Goal: Task Accomplishment & Management: Use online tool/utility

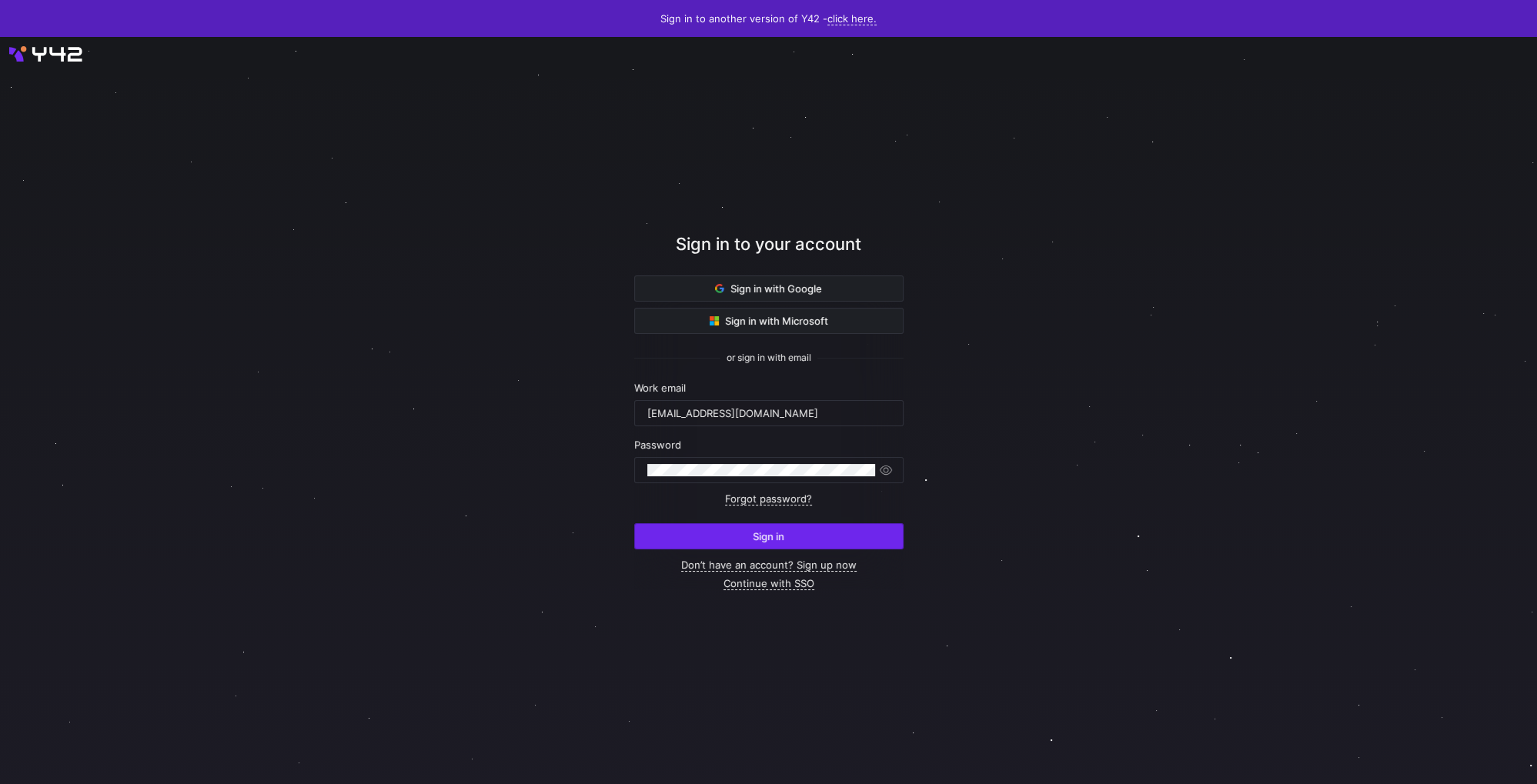
click at [749, 539] on span "submit" at bounding box center [768, 536] width 267 height 25
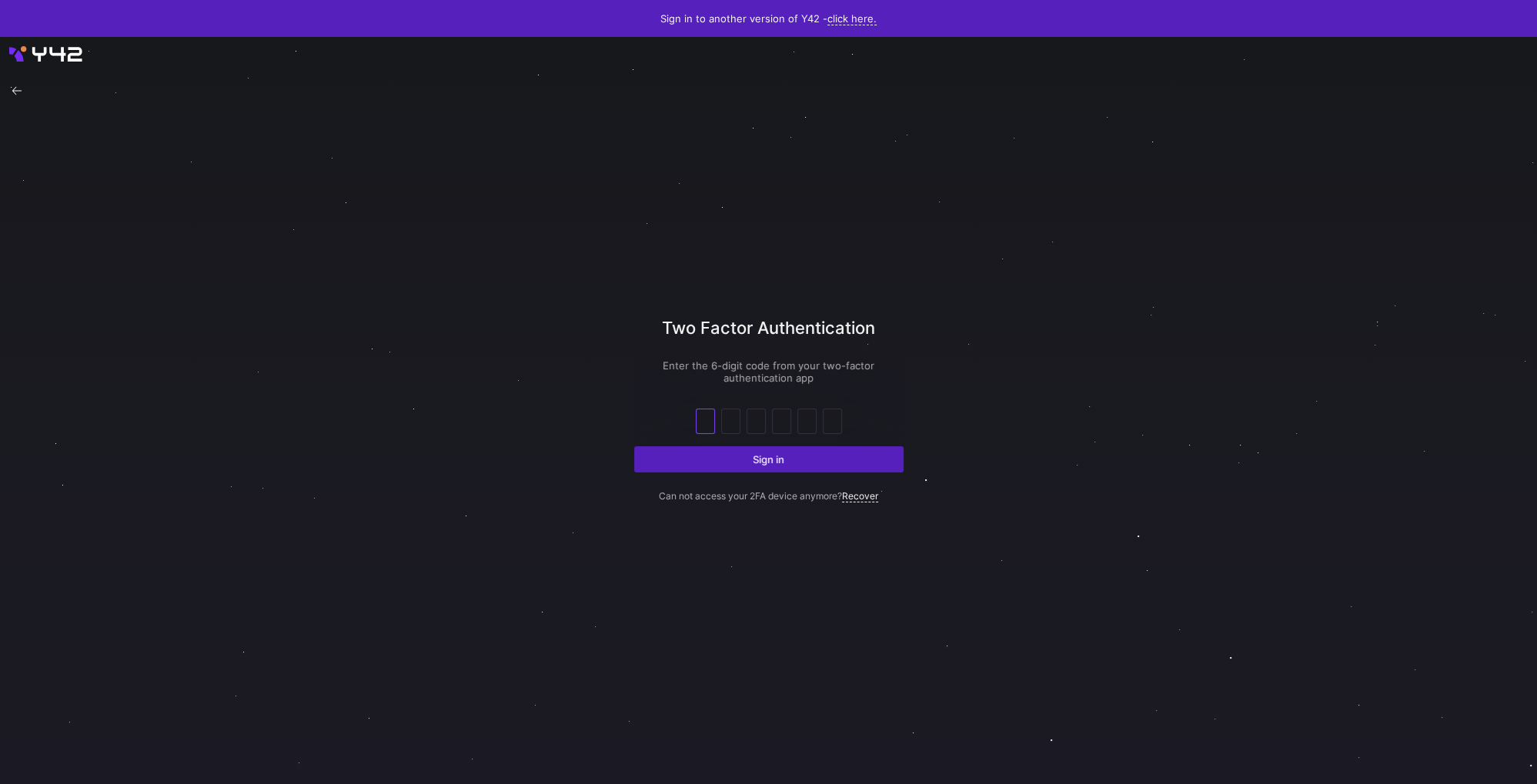
type input "0"
type input "2"
type input "3"
type input "8"
type input "4"
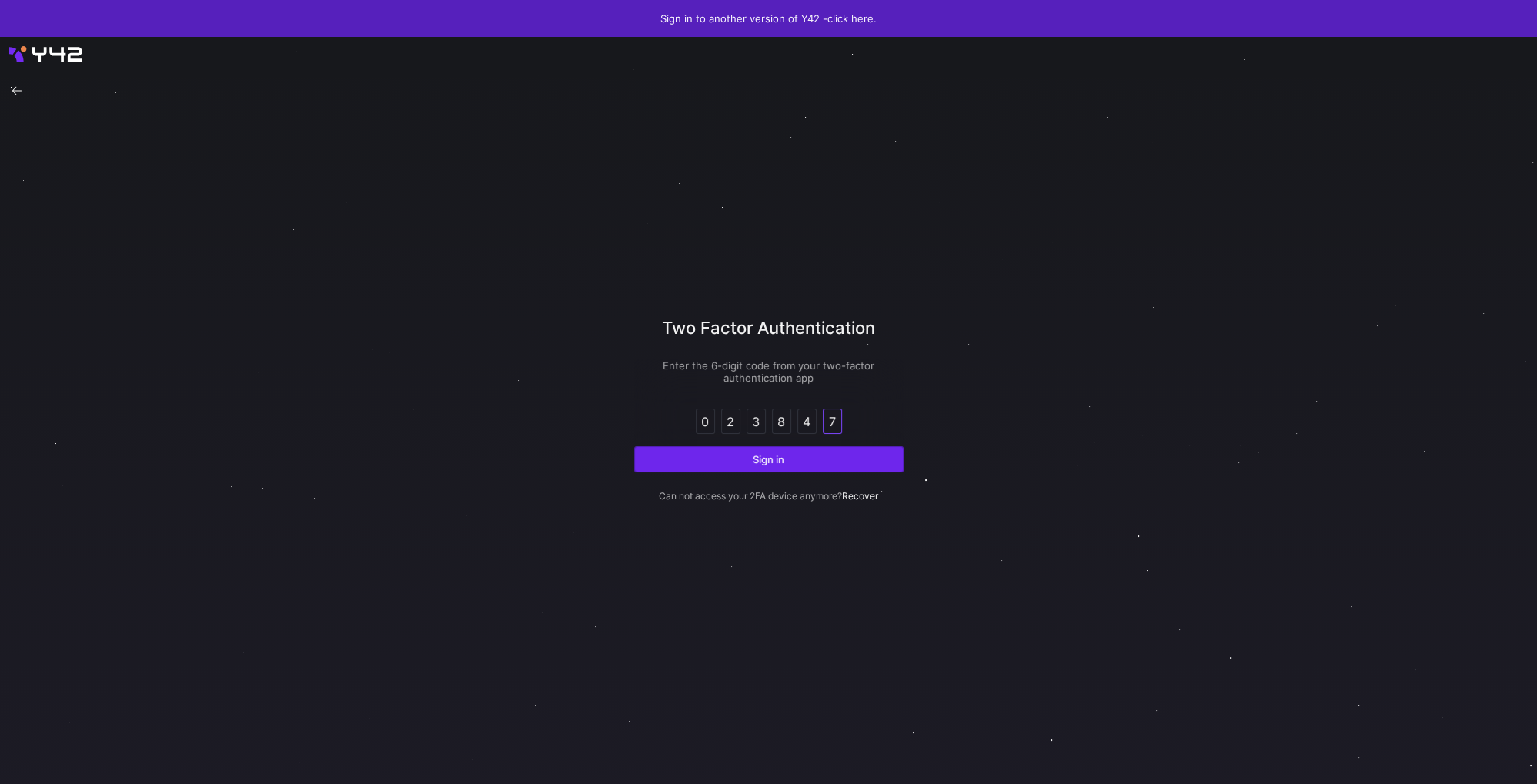
type input "7"
click at [783, 454] on span "Sign in" at bounding box center [768, 459] width 31 height 12
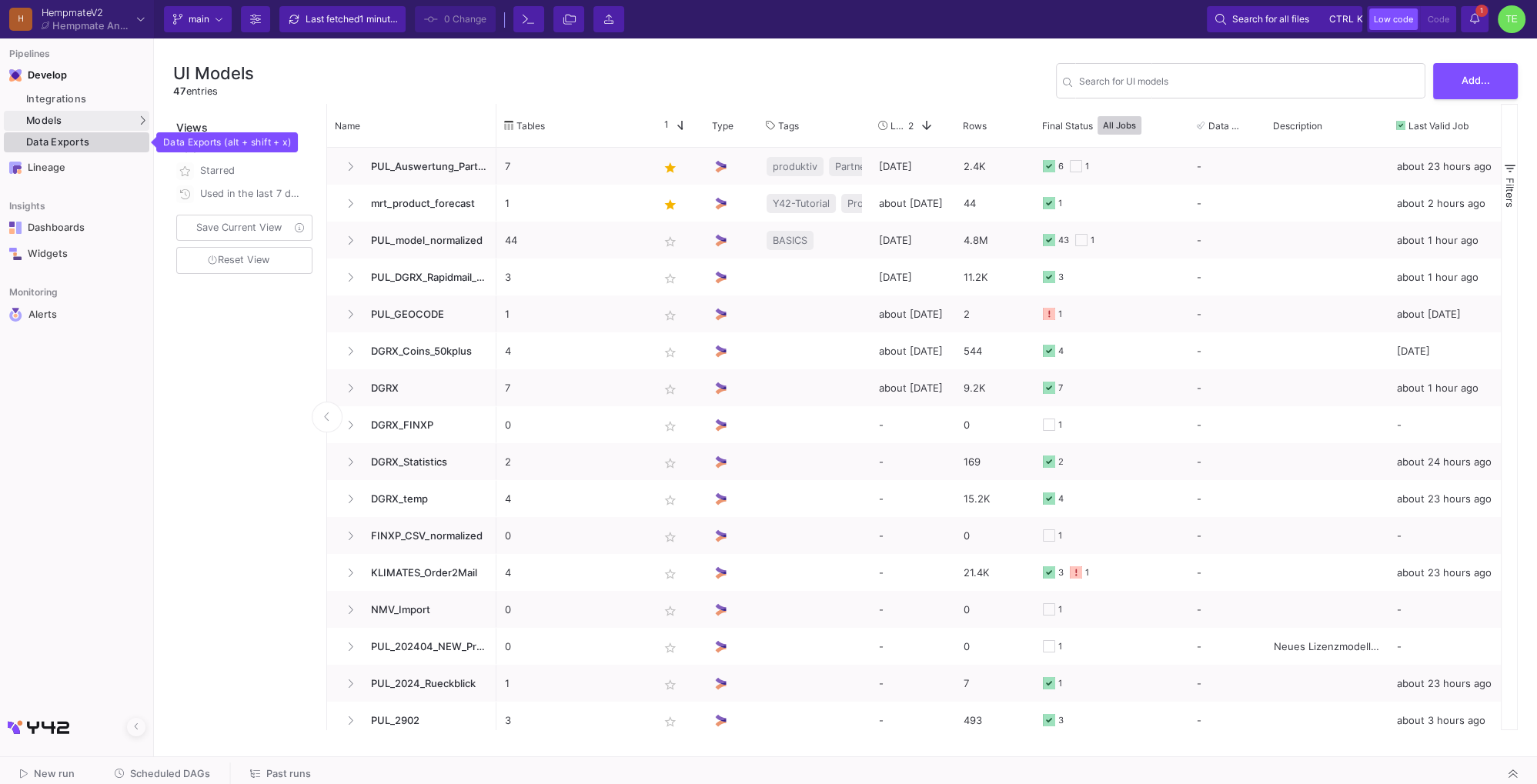
click at [61, 144] on div "Data Exports" at bounding box center [86, 142] width 120 height 12
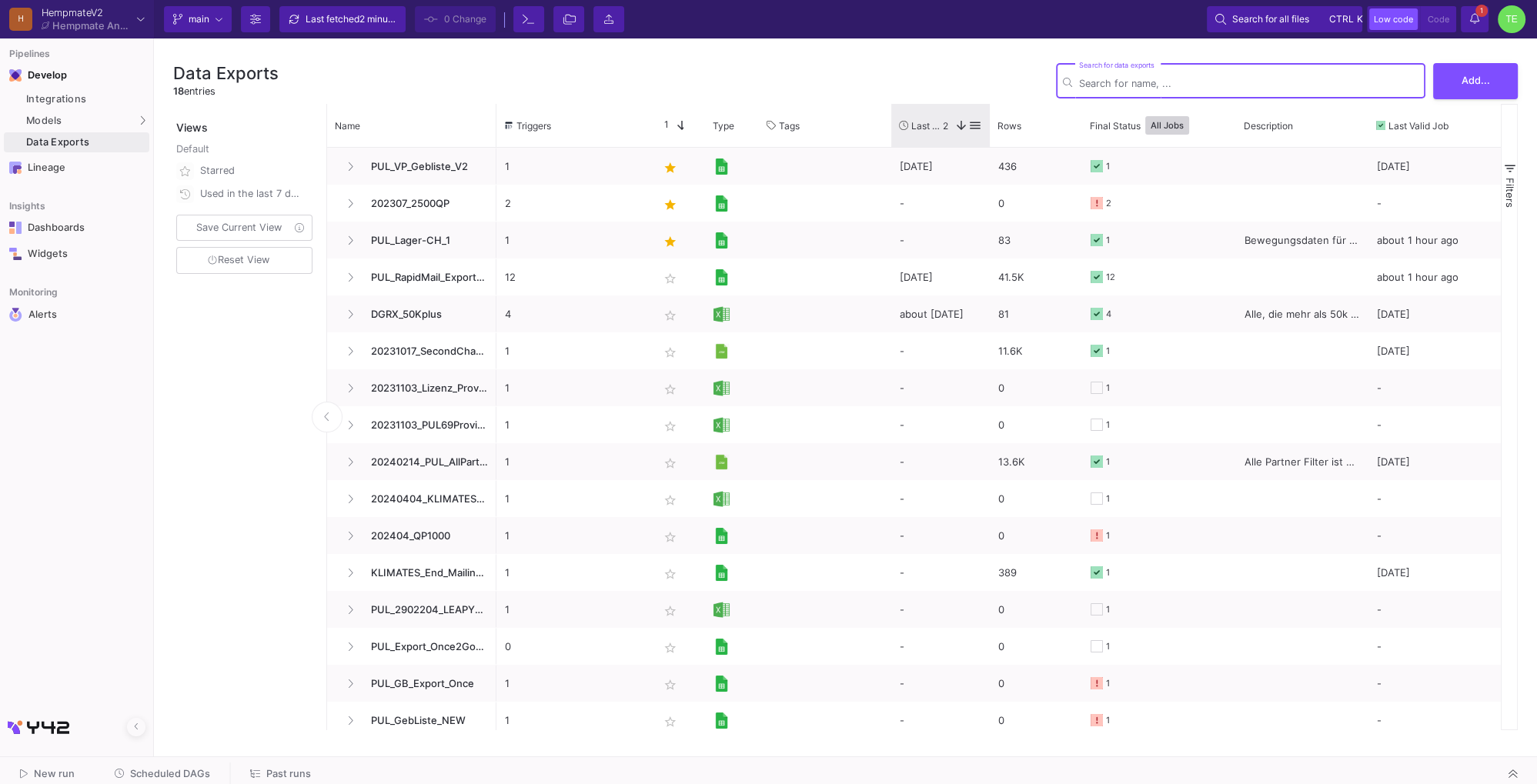
click at [919, 122] on span "Last Used" at bounding box center [927, 125] width 31 height 12
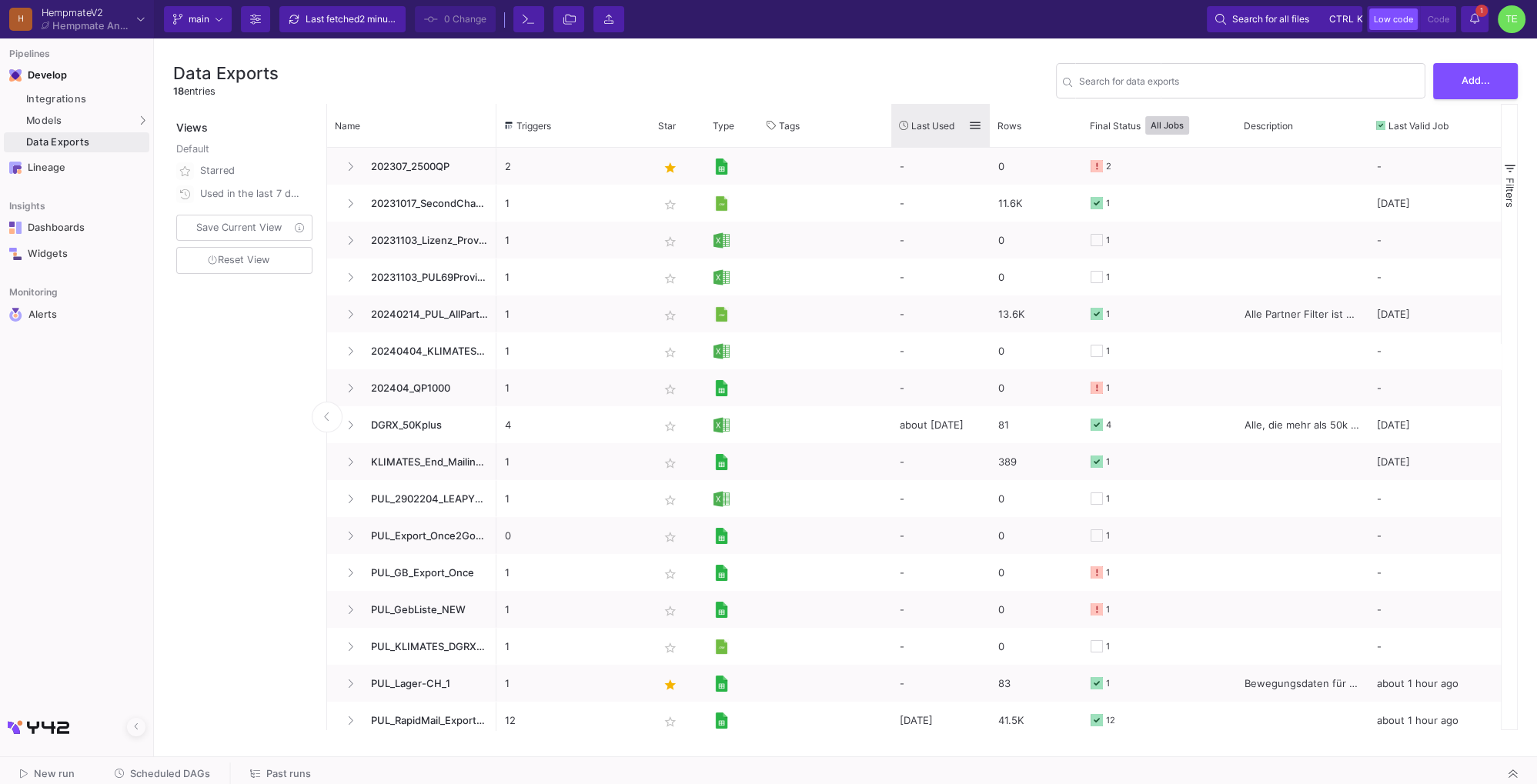
click at [922, 122] on span "Last Used" at bounding box center [933, 125] width 43 height 12
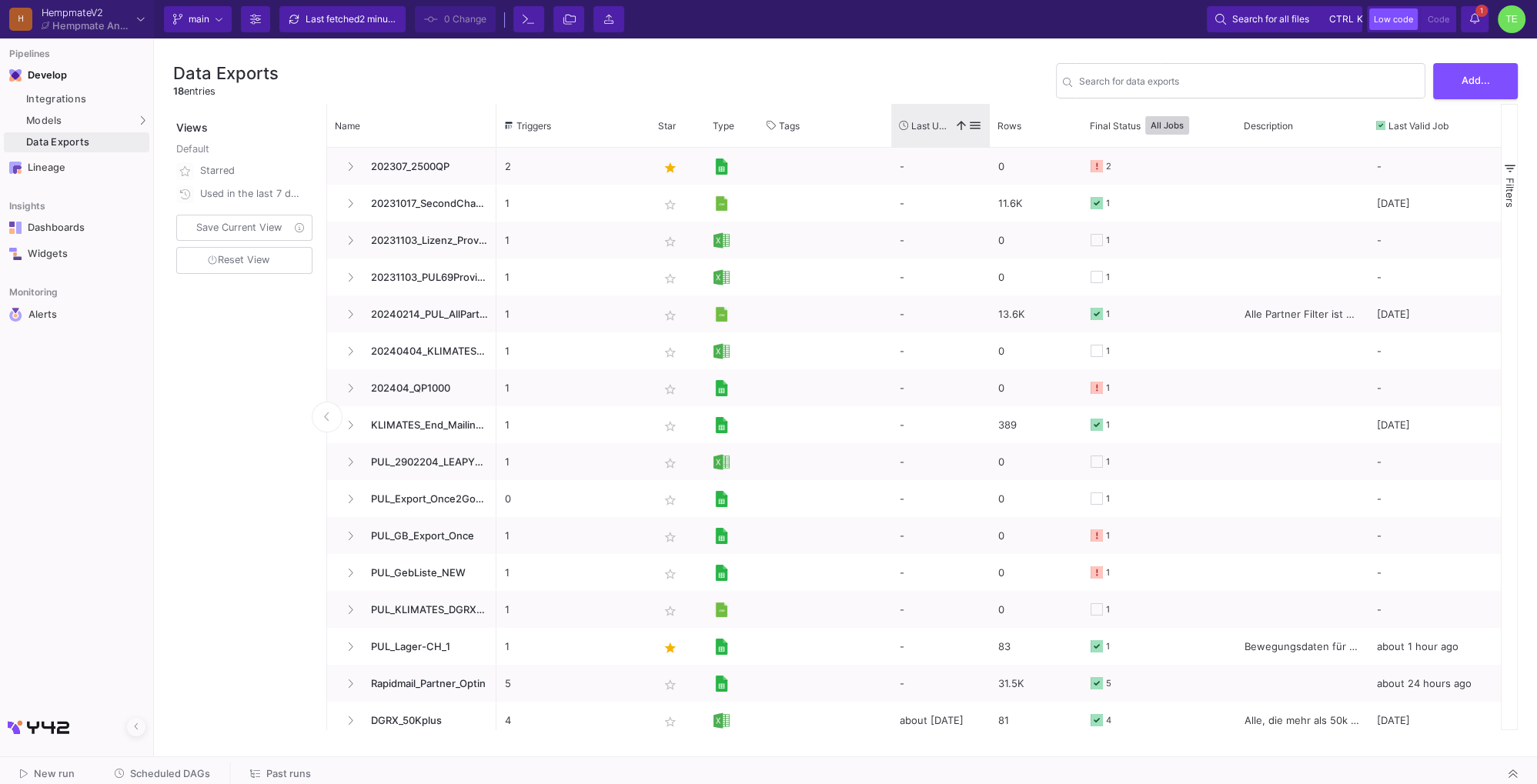
click at [922, 122] on span "Last Used" at bounding box center [929, 125] width 37 height 12
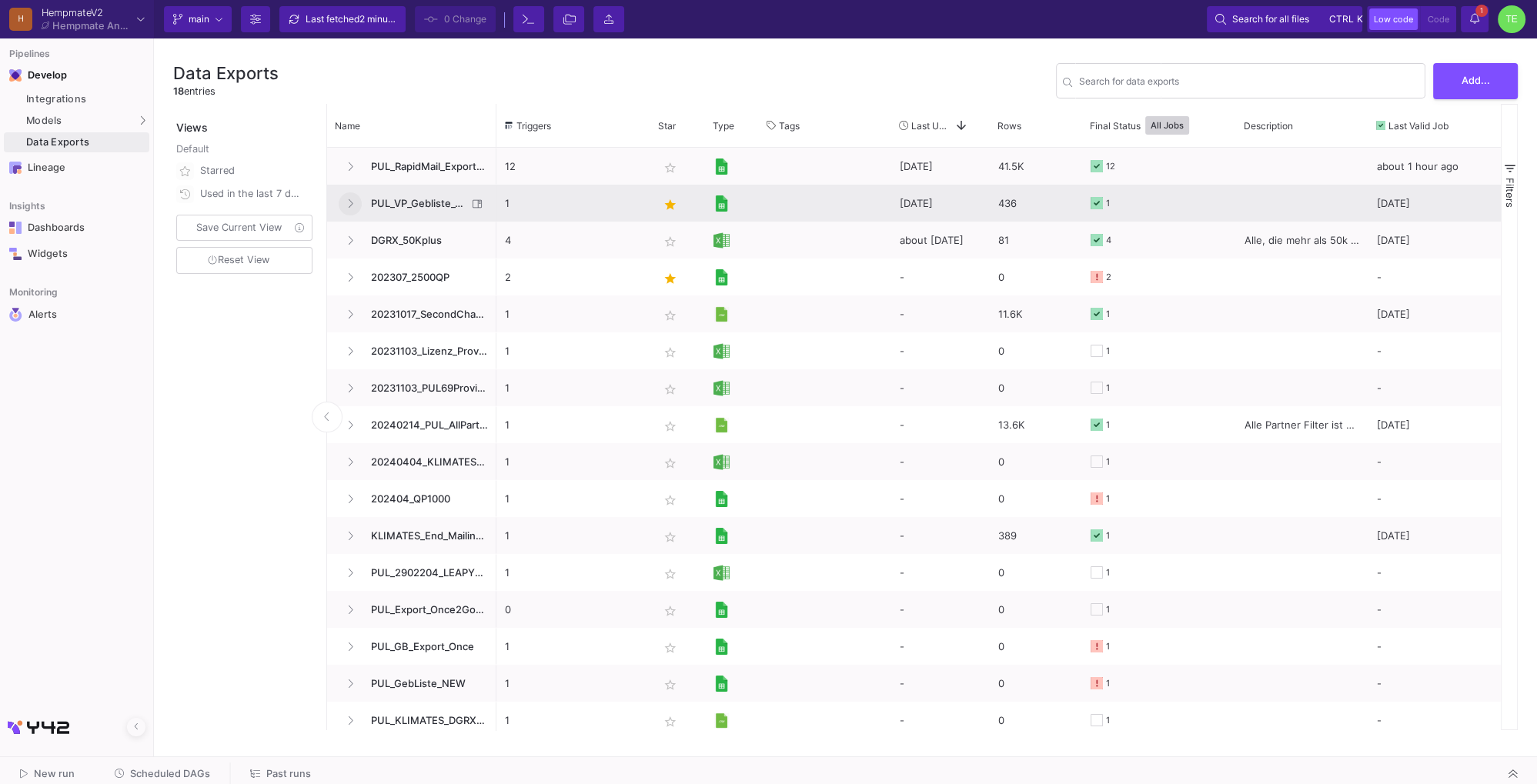
click at [345, 205] on button "Press SPACE to select this row." at bounding box center [350, 204] width 23 height 23
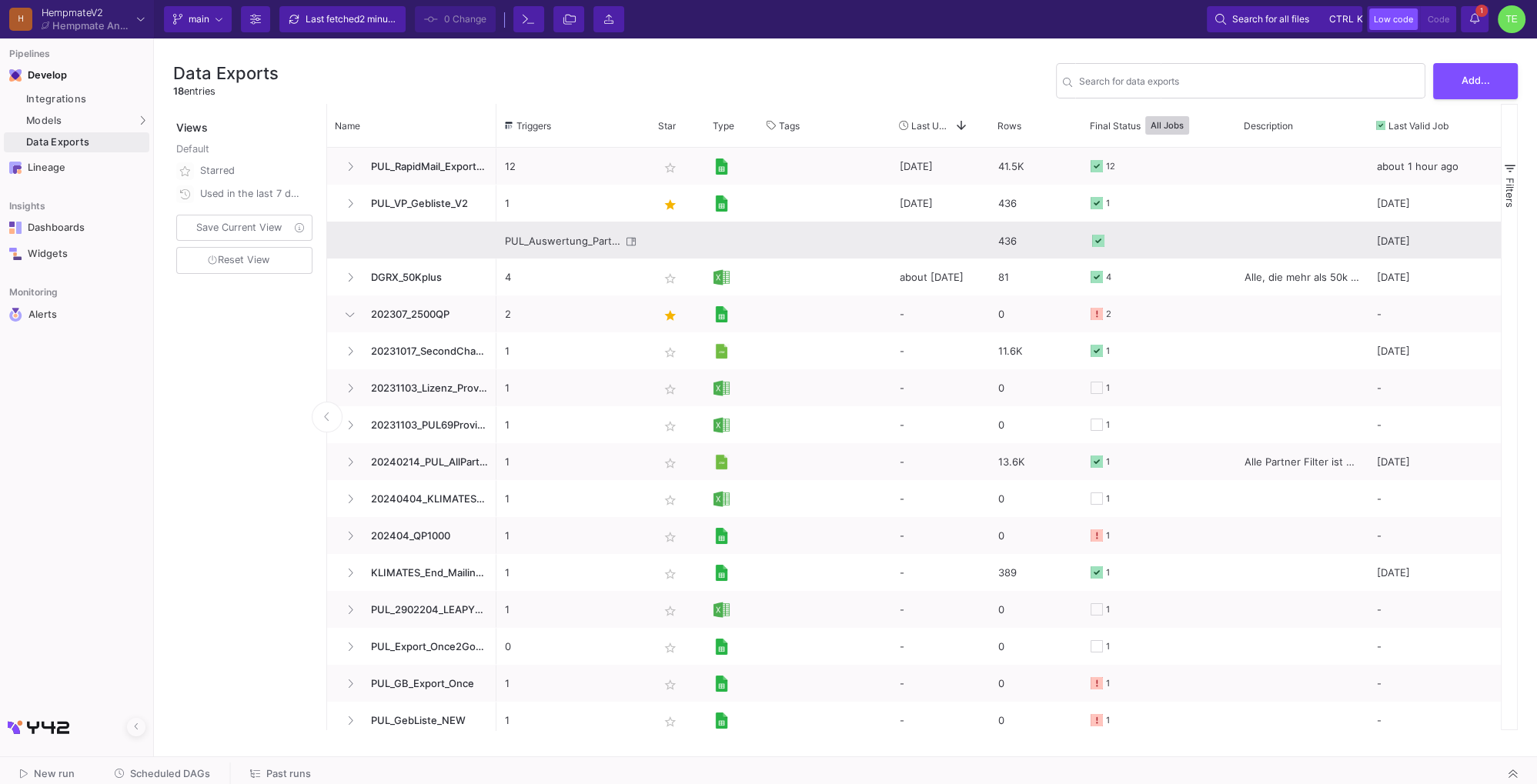
click at [584, 241] on div "PUL_Auswertung_Partner_Geburtstagsliste - pul_auswertung_vp_geburtstagsliste_v2" at bounding box center [563, 241] width 116 height 36
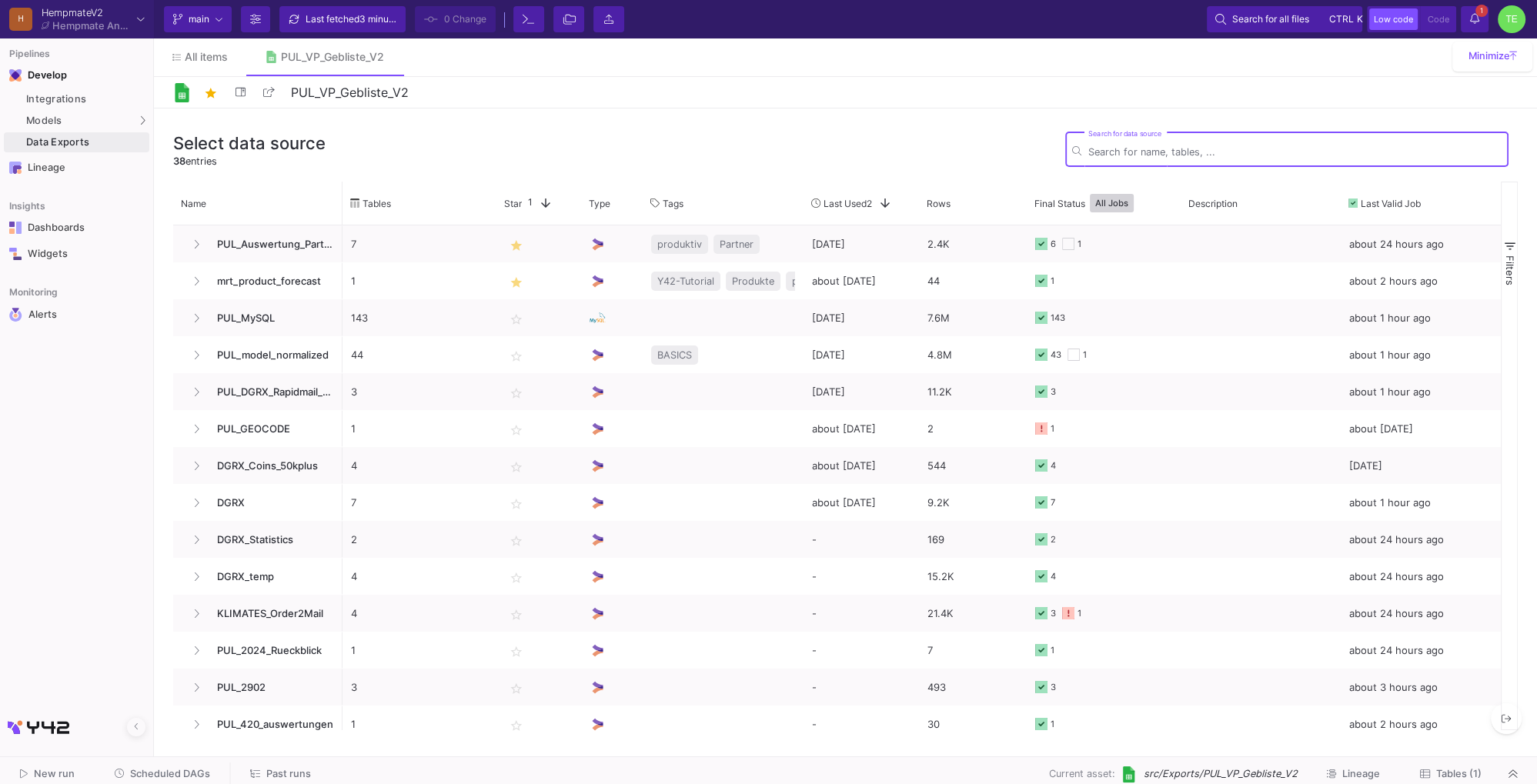
click at [1355, 774] on span "Lineage" at bounding box center [1361, 773] width 38 height 12
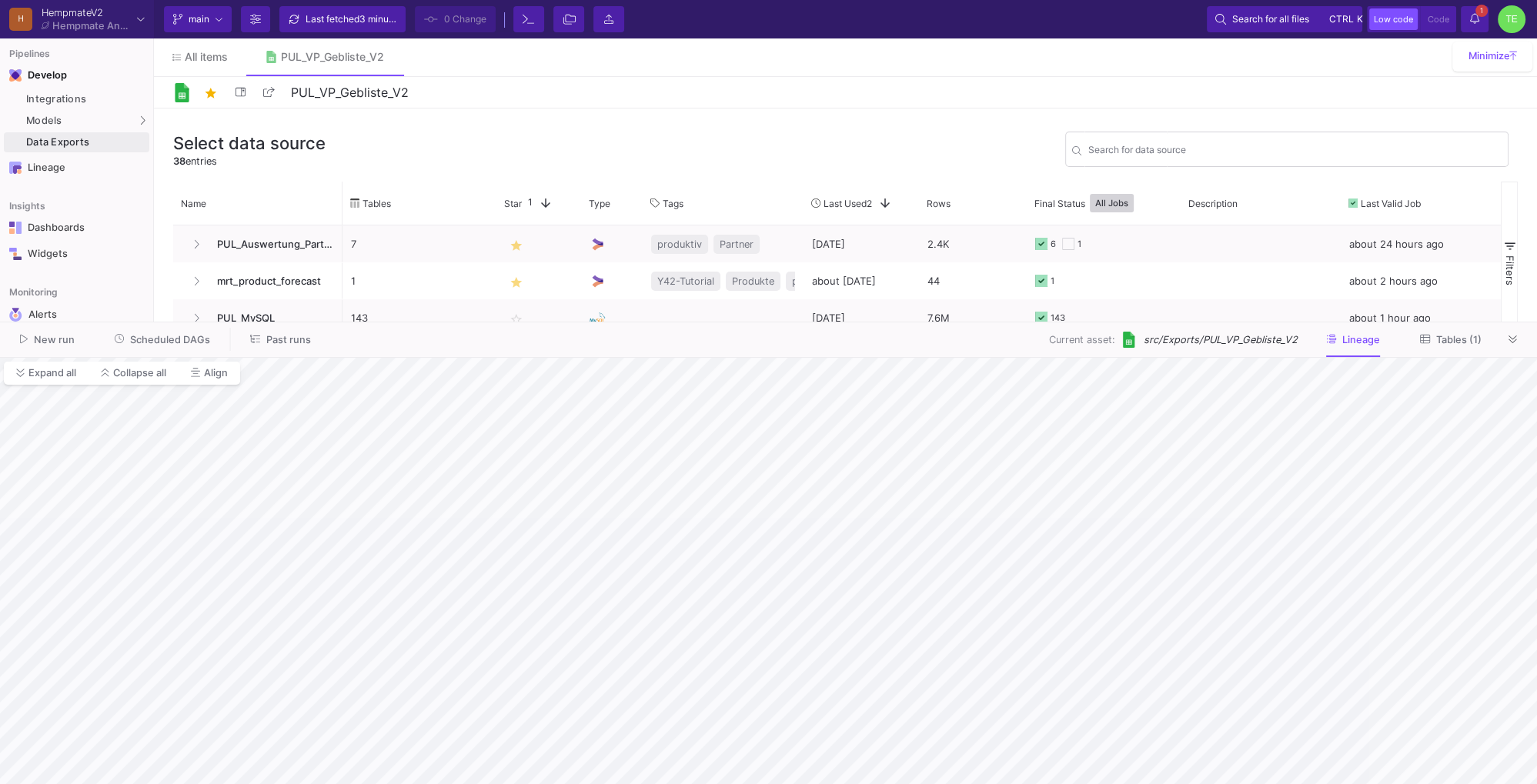
click at [1454, 342] on span "Tables (1)" at bounding box center [1459, 340] width 45 height 12
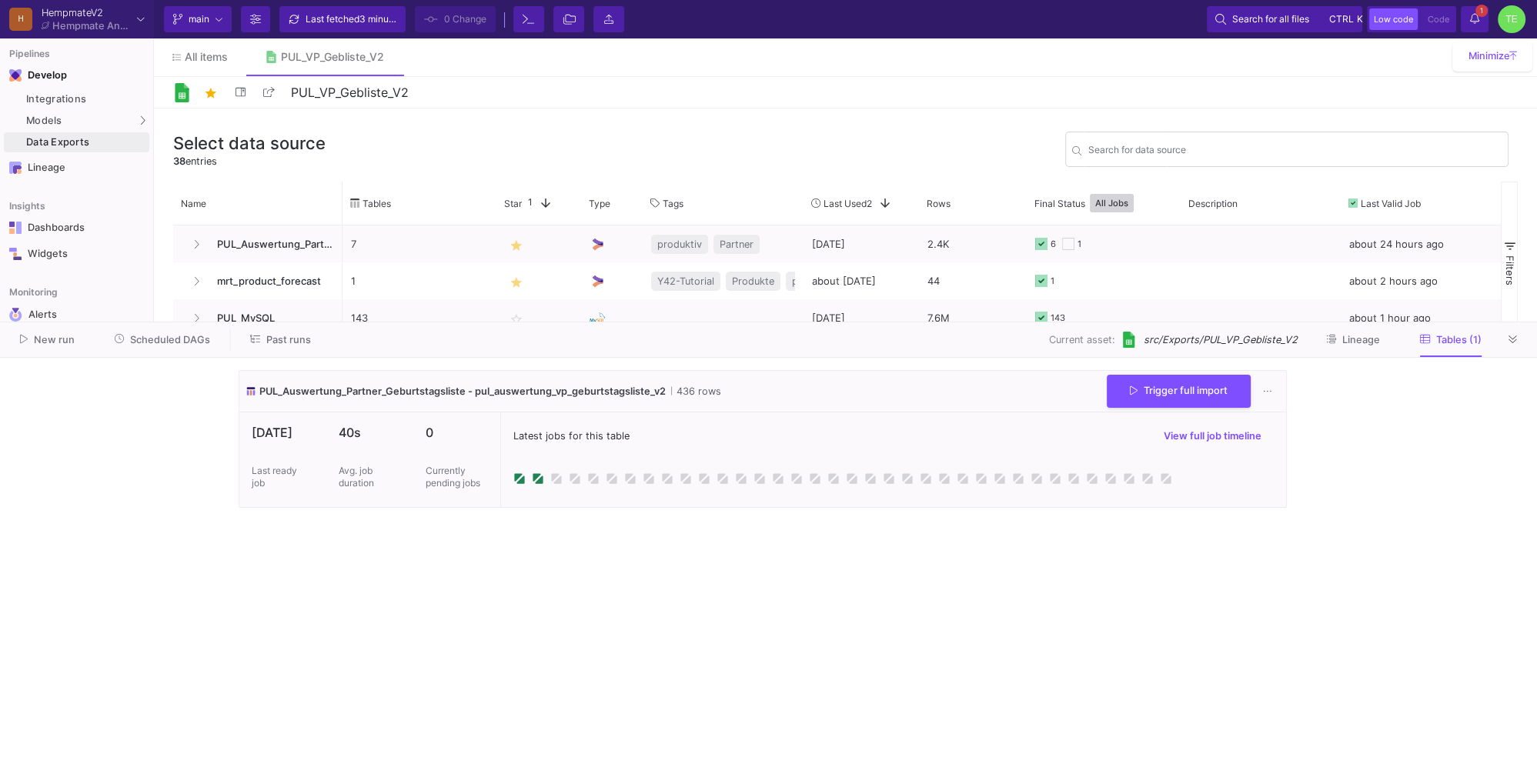
click at [48, 340] on span "New run" at bounding box center [54, 340] width 40 height 12
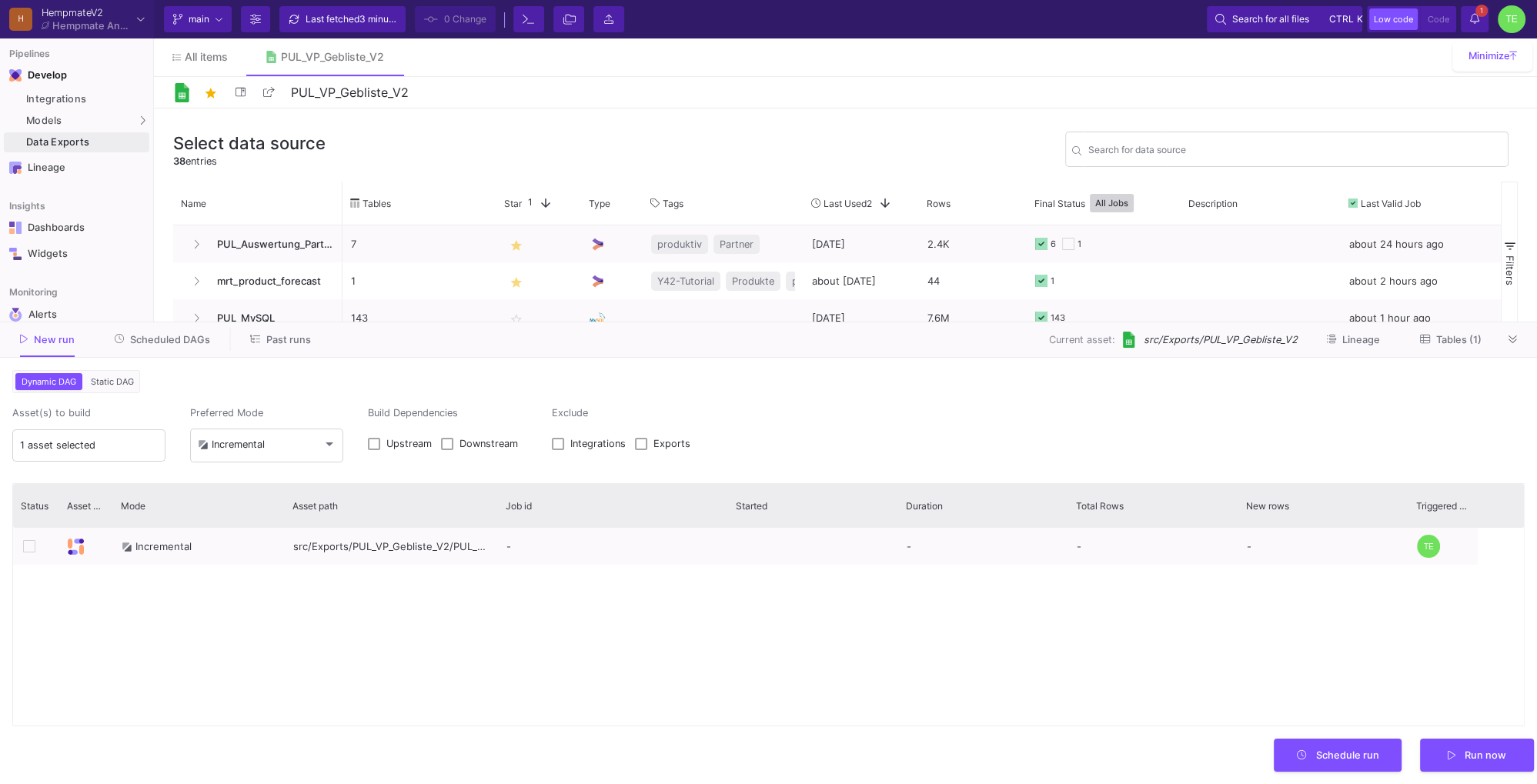
click at [403, 444] on span "Upstream" at bounding box center [409, 444] width 45 height 12
click at [374, 450] on input "Upstream" at bounding box center [373, 450] width 1 height 1
checkbox input "true"
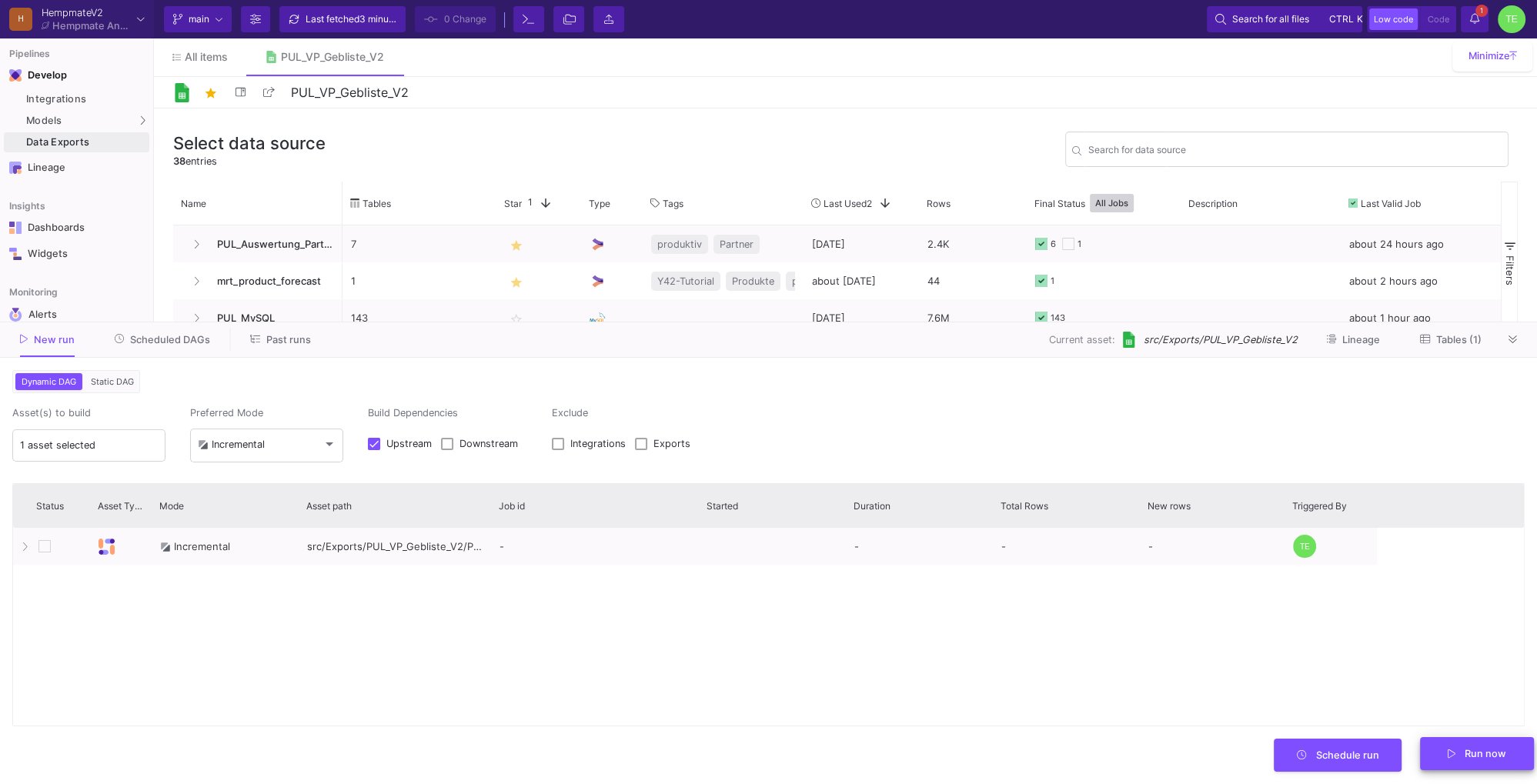
click at [1467, 753] on span "Run now" at bounding box center [1485, 753] width 41 height 12
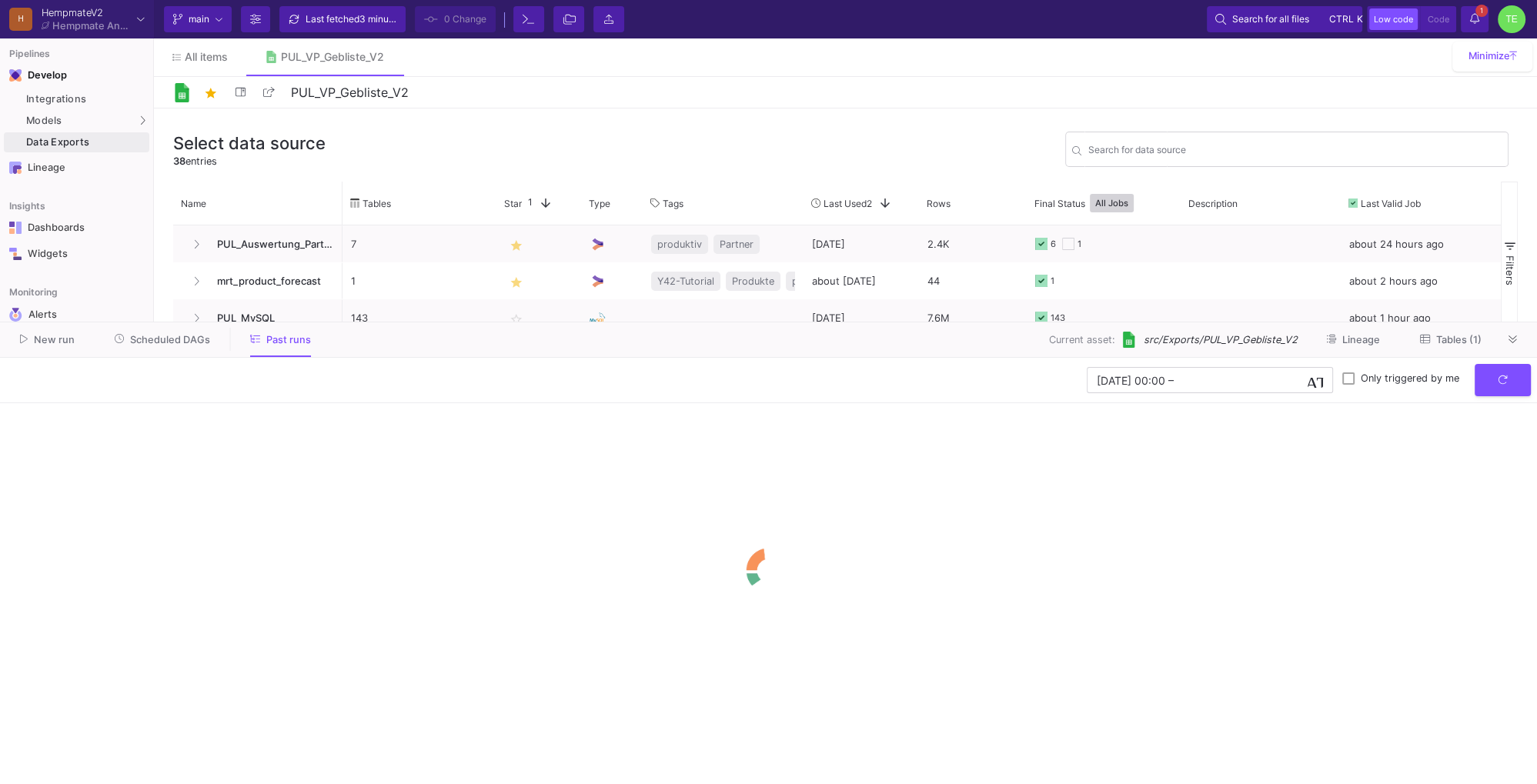
click at [1459, 337] on span "Tables (1)" at bounding box center [1459, 340] width 45 height 12
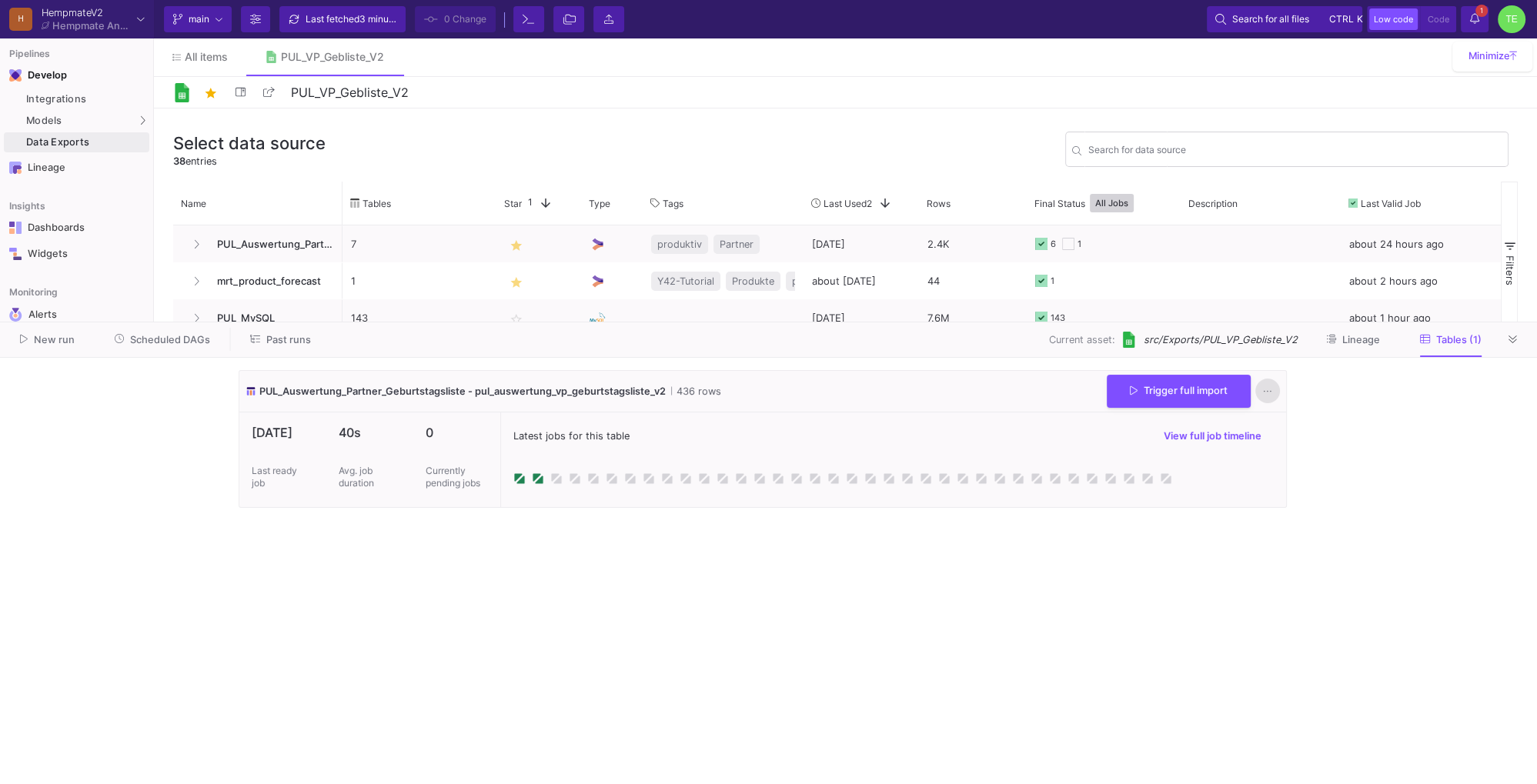
click at [1267, 392] on icon at bounding box center [1267, 390] width 8 height 10
click at [1303, 463] on link "Download CSV" at bounding box center [1315, 464] width 118 height 37
click at [148, 342] on span "Scheduled DAGs" at bounding box center [170, 340] width 80 height 12
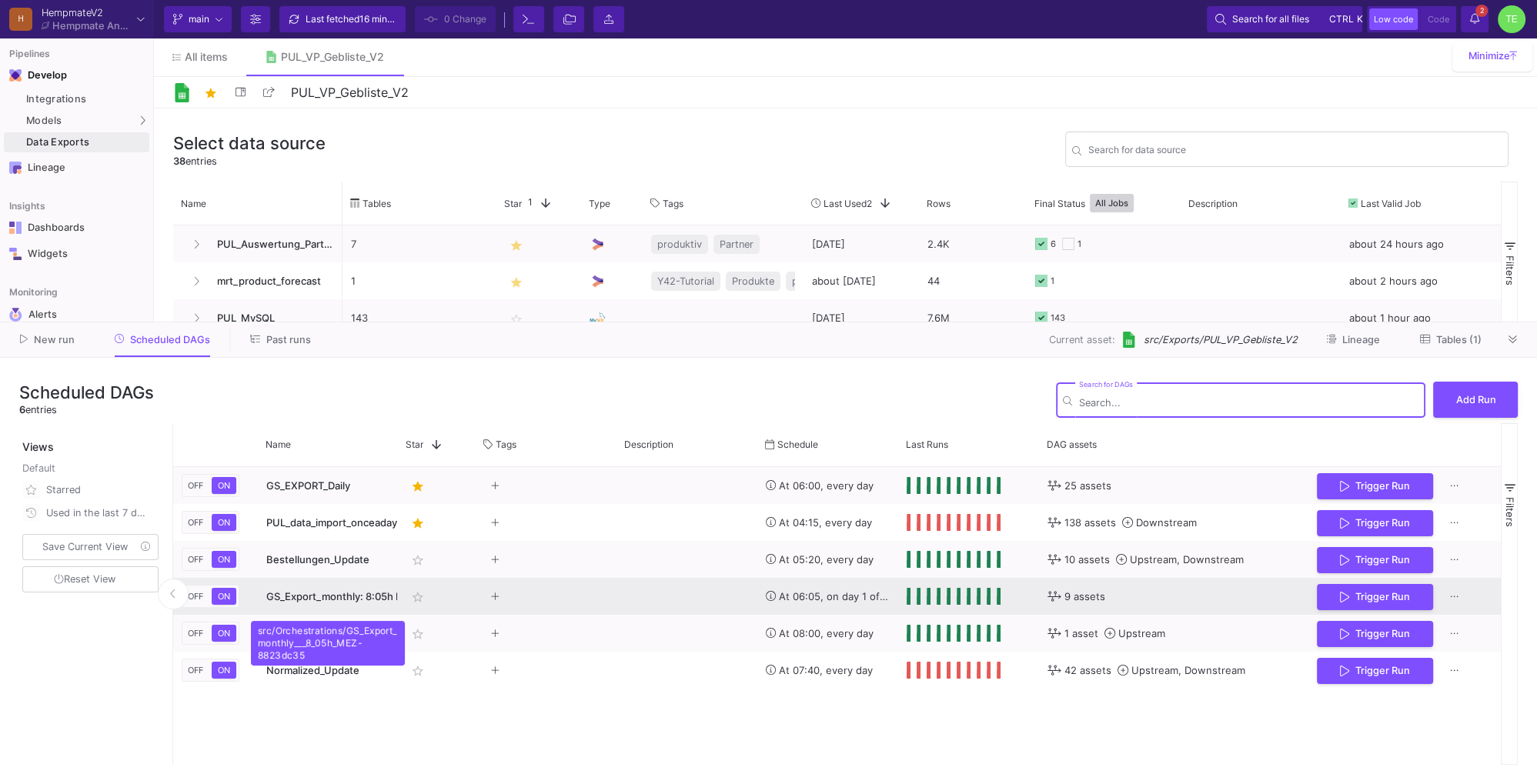
click at [336, 602] on span "GS_Export_monthly: 8:05h MEZ" at bounding box center [342, 596] width 151 height 12
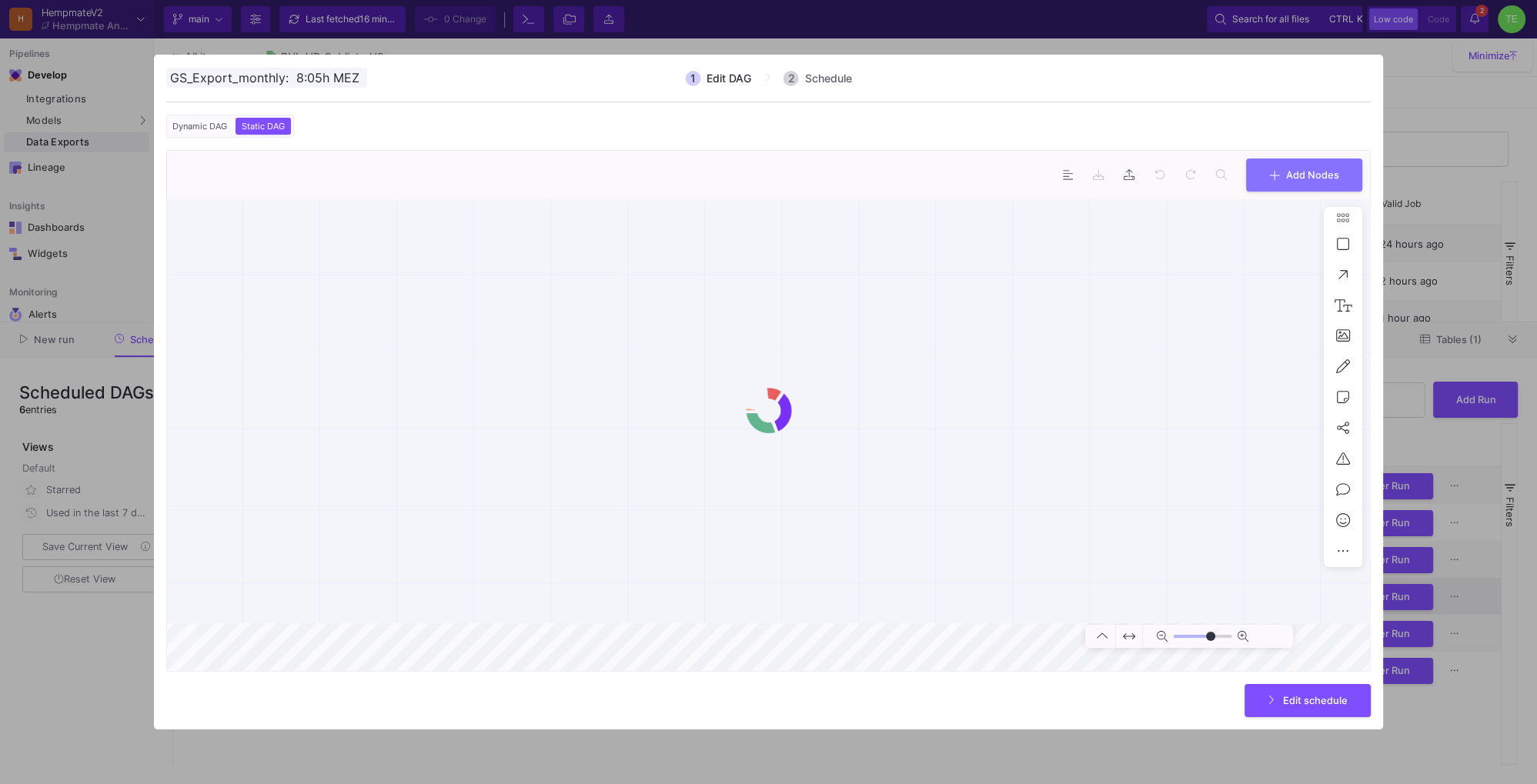
scroll to position [0, 2]
type input "0"
click at [195, 131] on button "Dynamic DAG" at bounding box center [200, 126] width 61 height 17
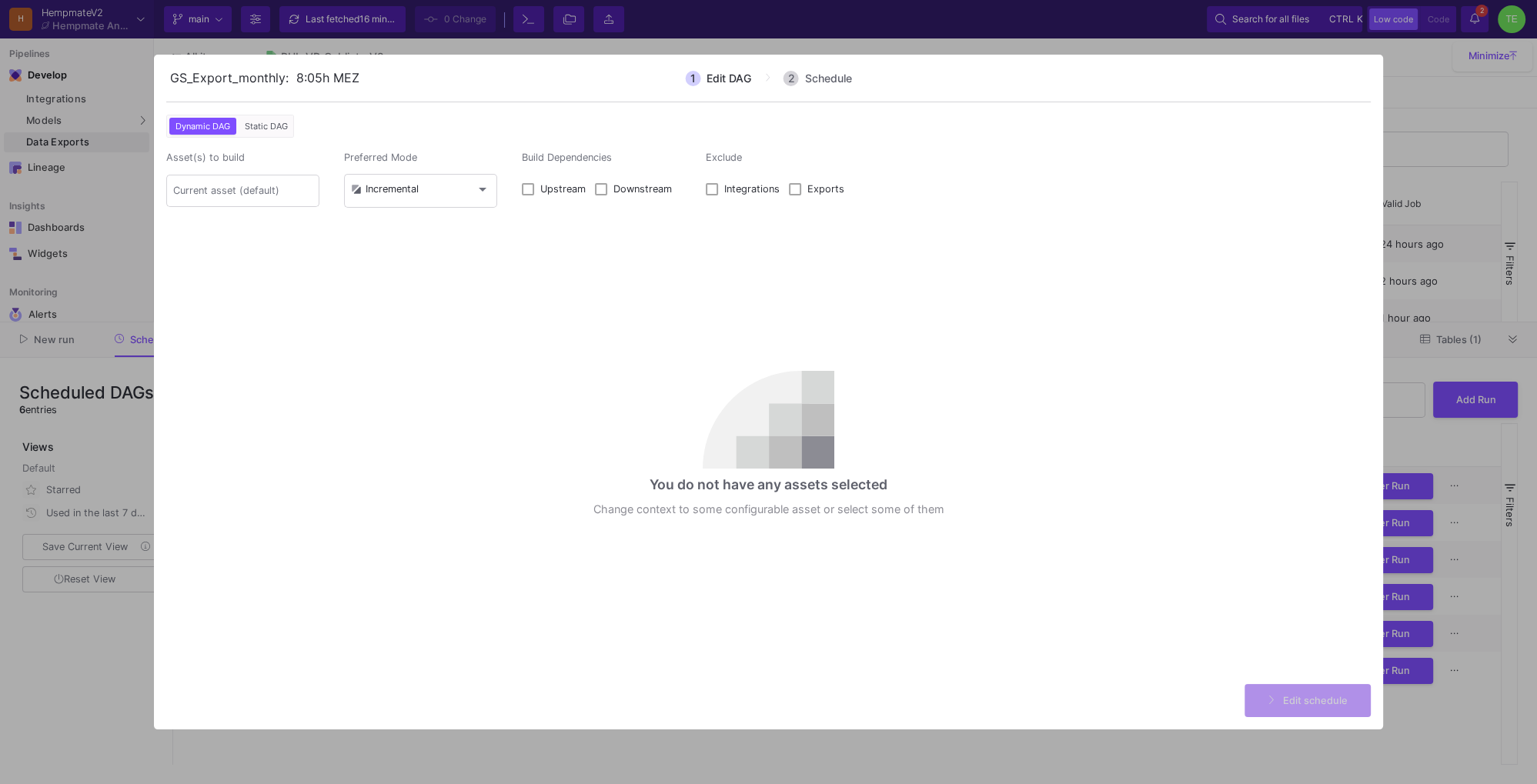
click at [269, 127] on span "Static DAG" at bounding box center [267, 125] width 50 height 11
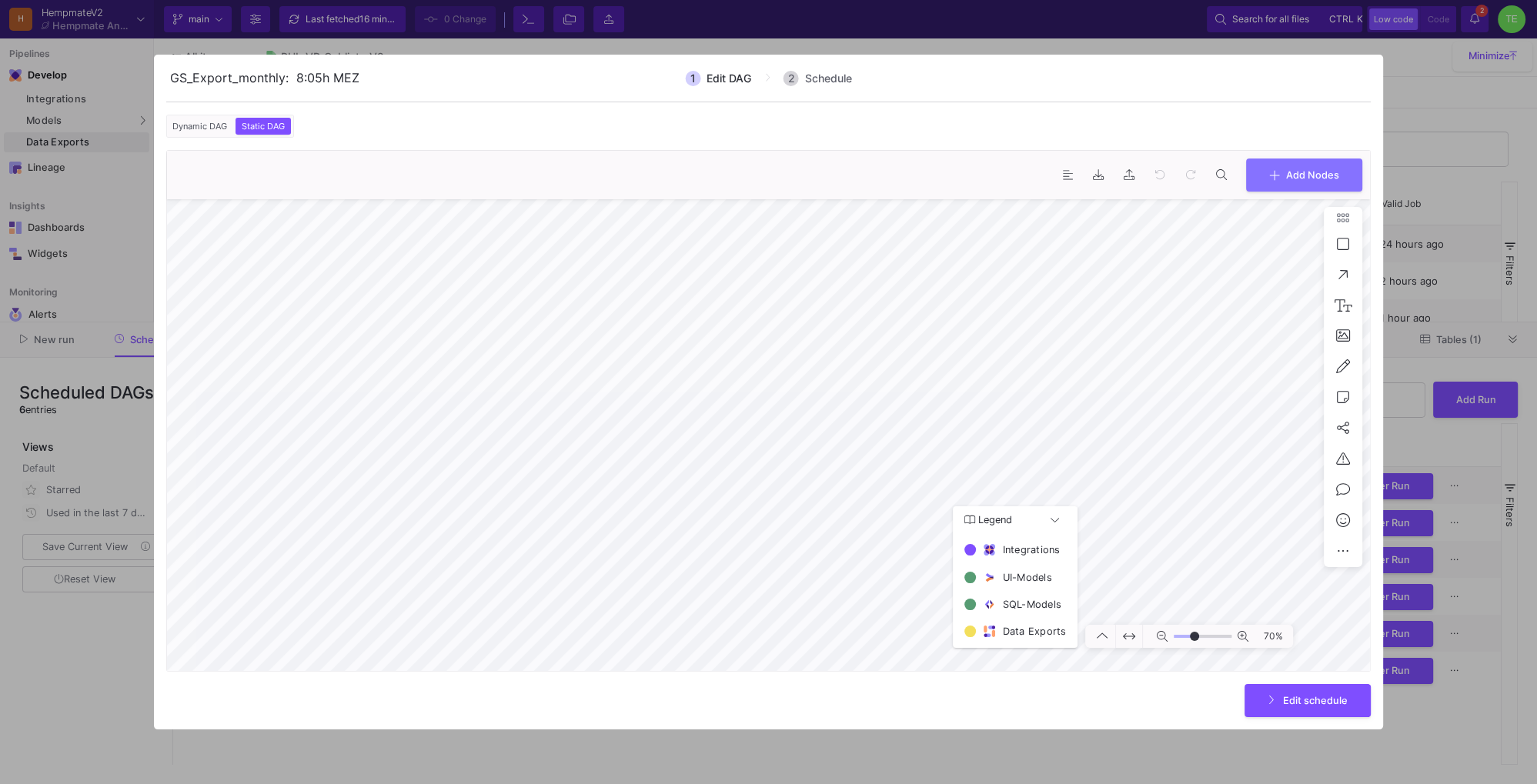
click at [202, 125] on span "Dynamic DAG" at bounding box center [200, 125] width 61 height 11
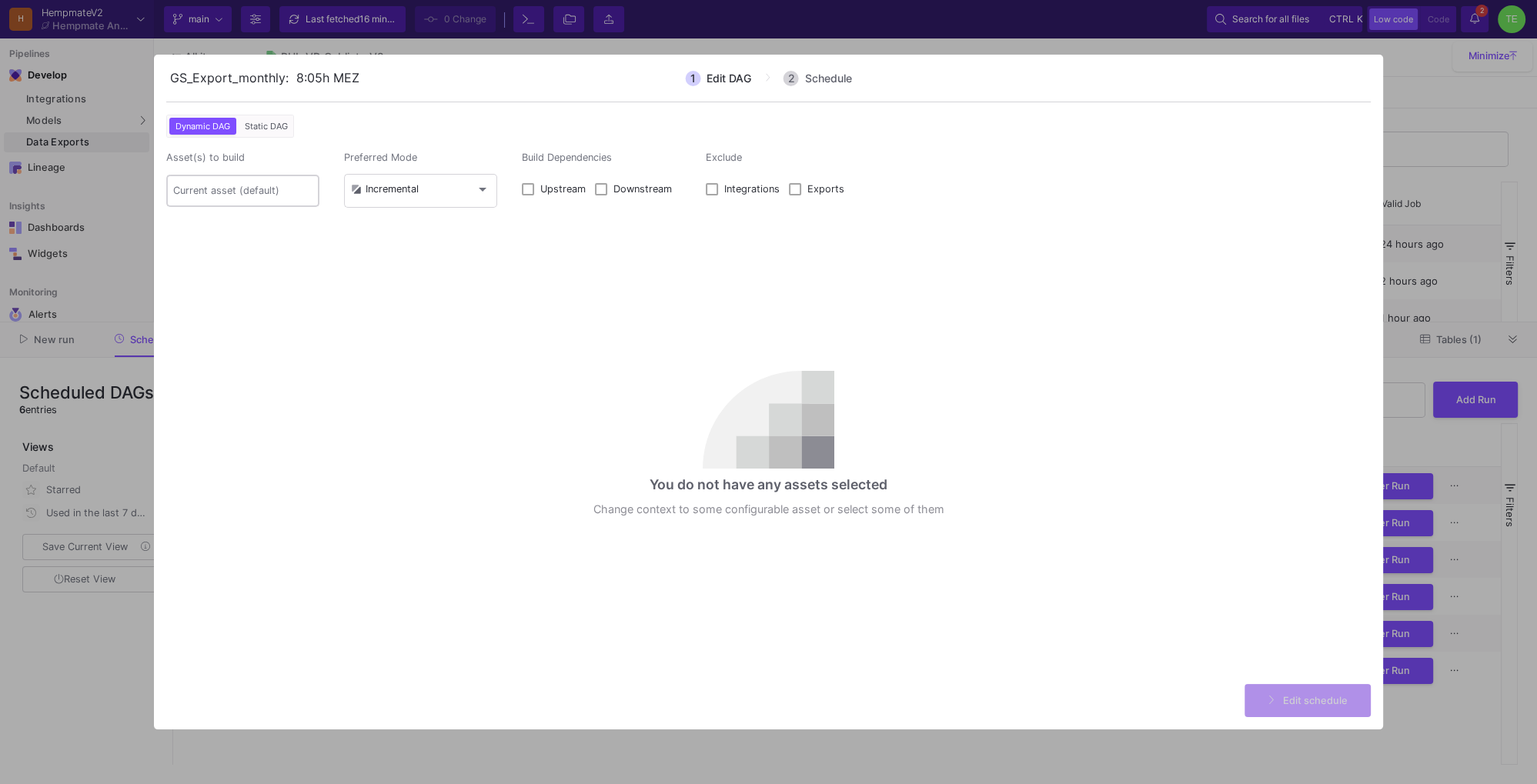
click at [235, 191] on input at bounding box center [243, 191] width 139 height 12
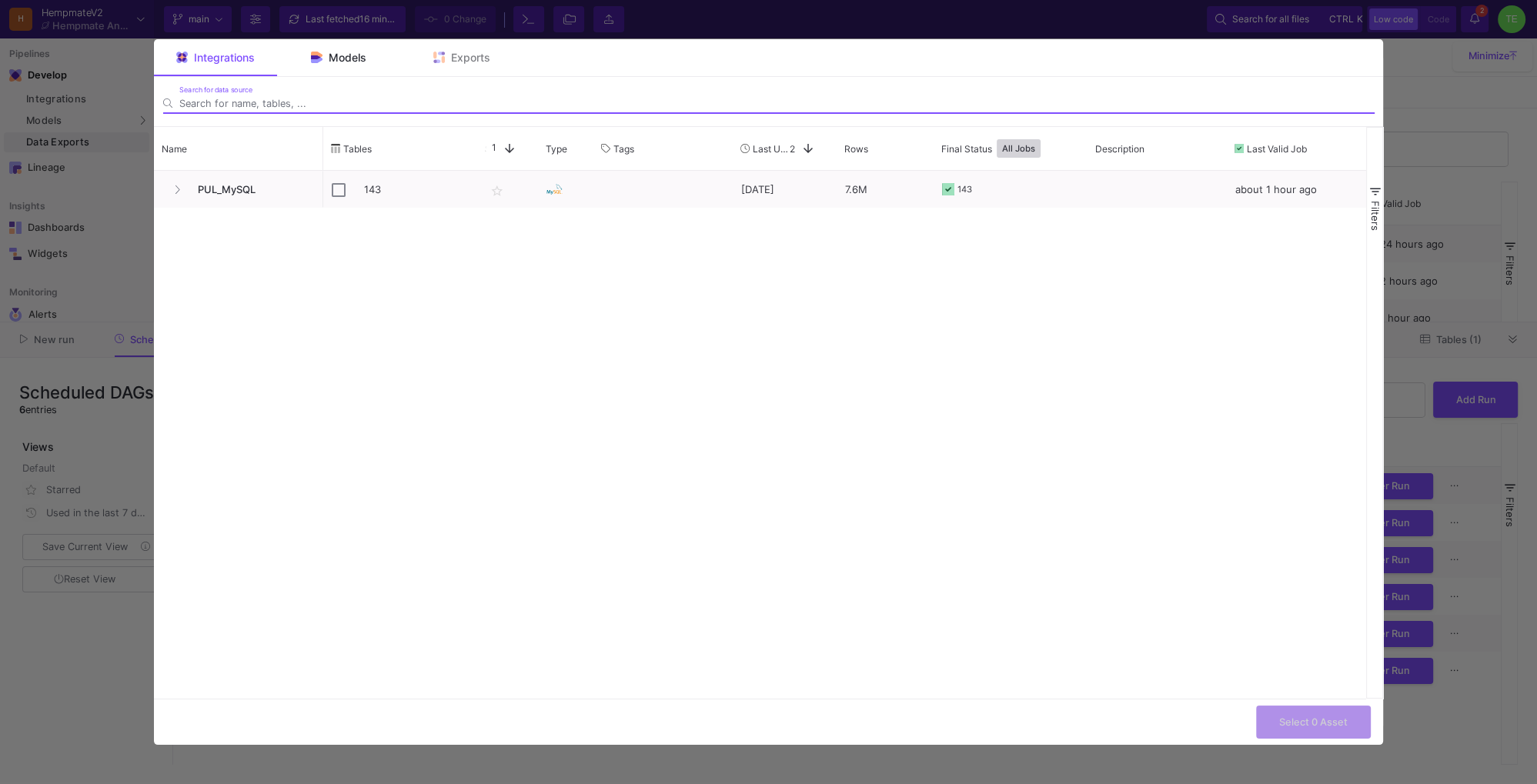
click at [347, 60] on span "Models" at bounding box center [348, 57] width 38 height 12
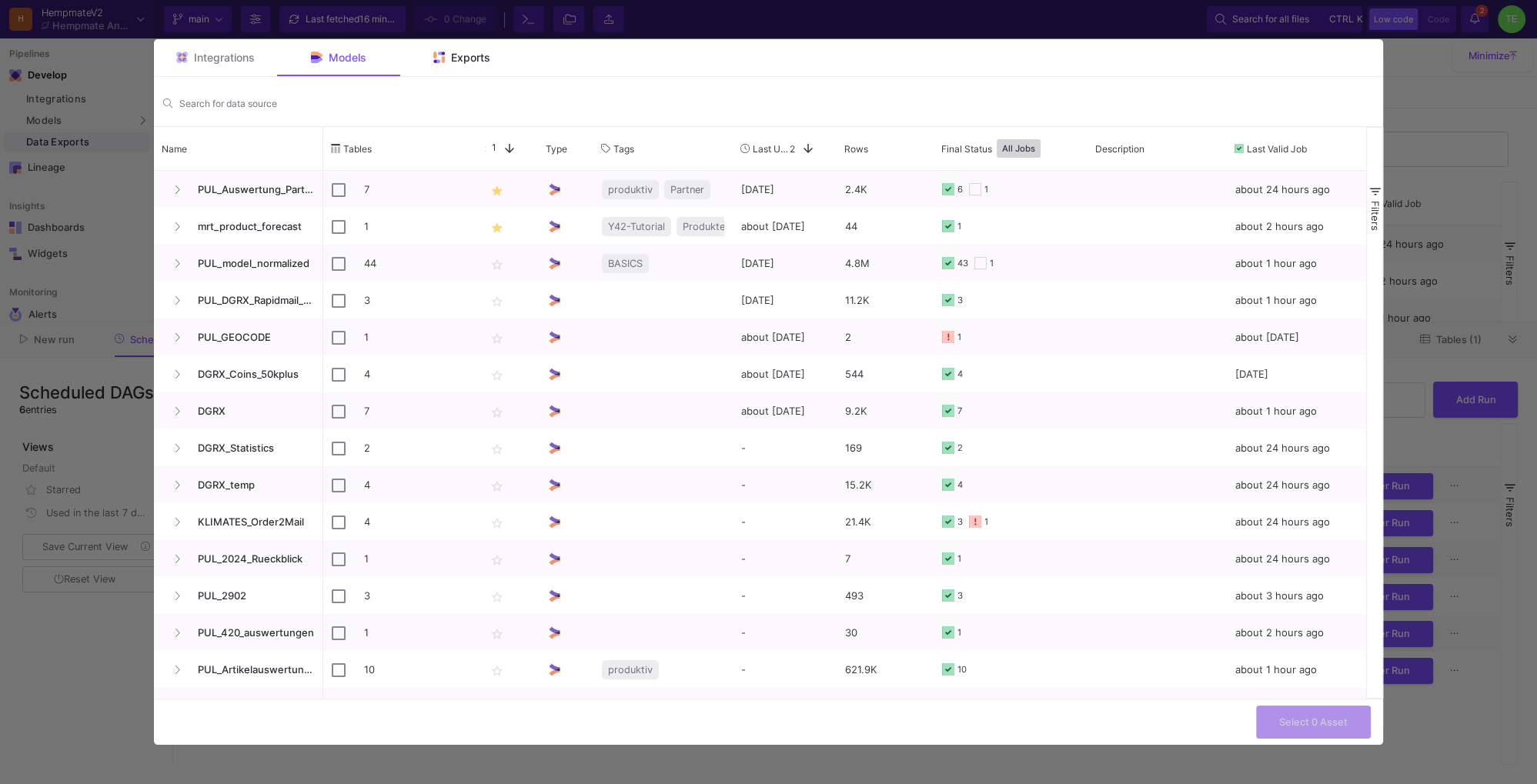
click at [467, 61] on span "Exports" at bounding box center [471, 57] width 40 height 12
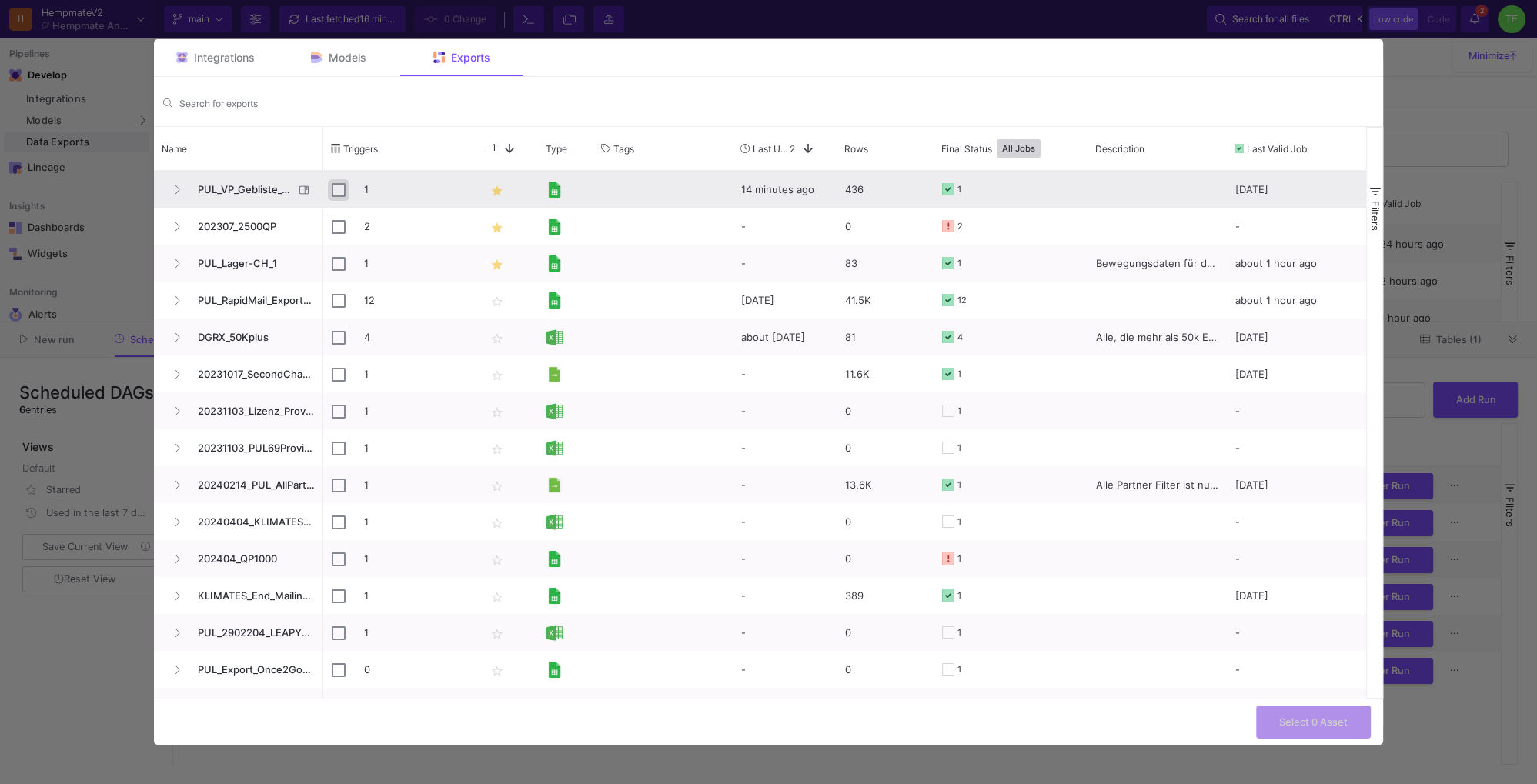
click at [338, 187] on input "Press Space to toggle row selection (unchecked)" at bounding box center [338, 190] width 14 height 14
checkbox input "true"
click at [1331, 720] on span "Select 1 Asset" at bounding box center [1313, 720] width 67 height 12
type input "1 asset selected"
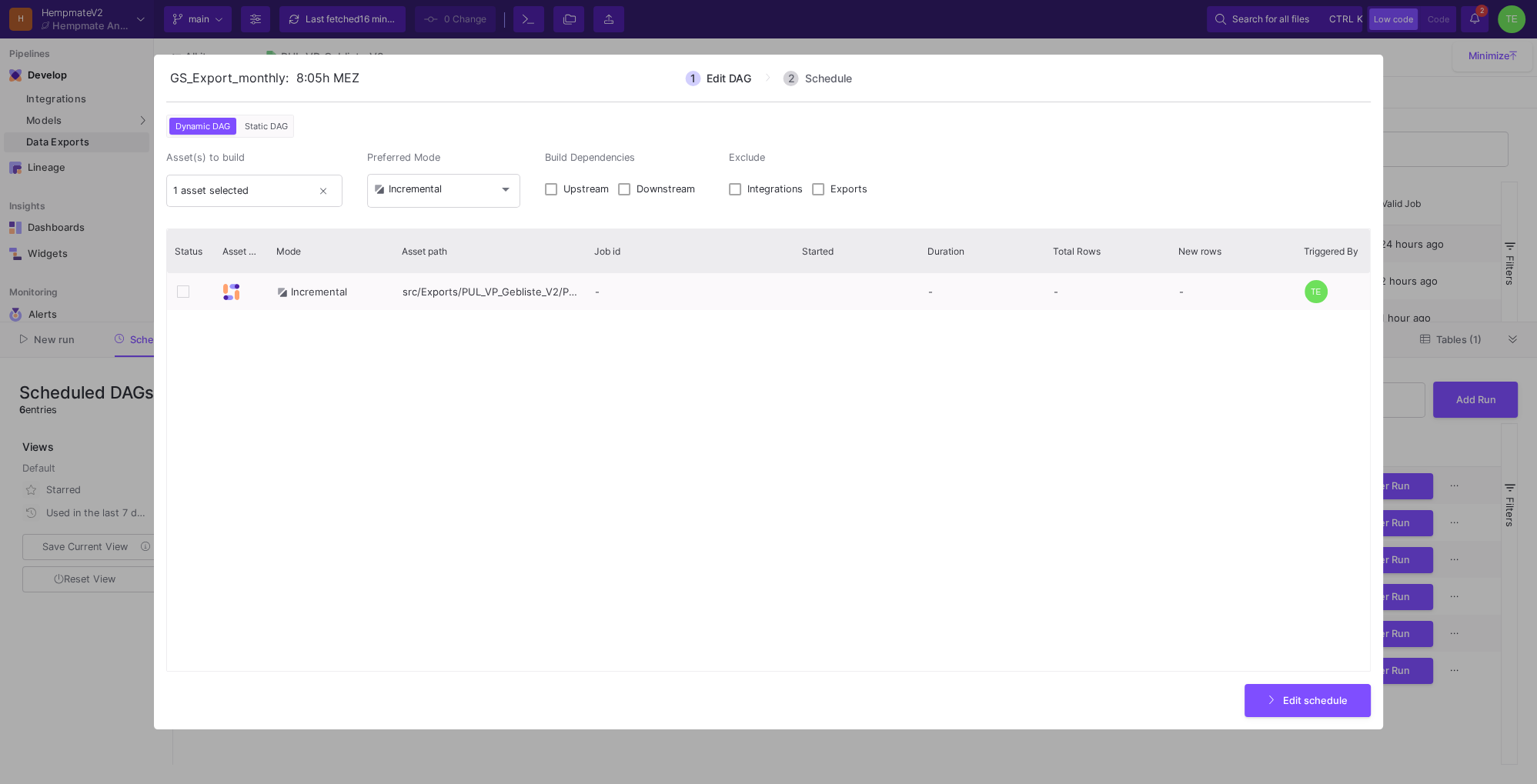
click at [551, 190] on span at bounding box center [551, 189] width 12 height 12
click at [551, 196] on input "Upstream" at bounding box center [551, 196] width 1 height 1
checkbox input "true"
click at [433, 190] on div "Incremental" at bounding box center [407, 189] width 67 height 12
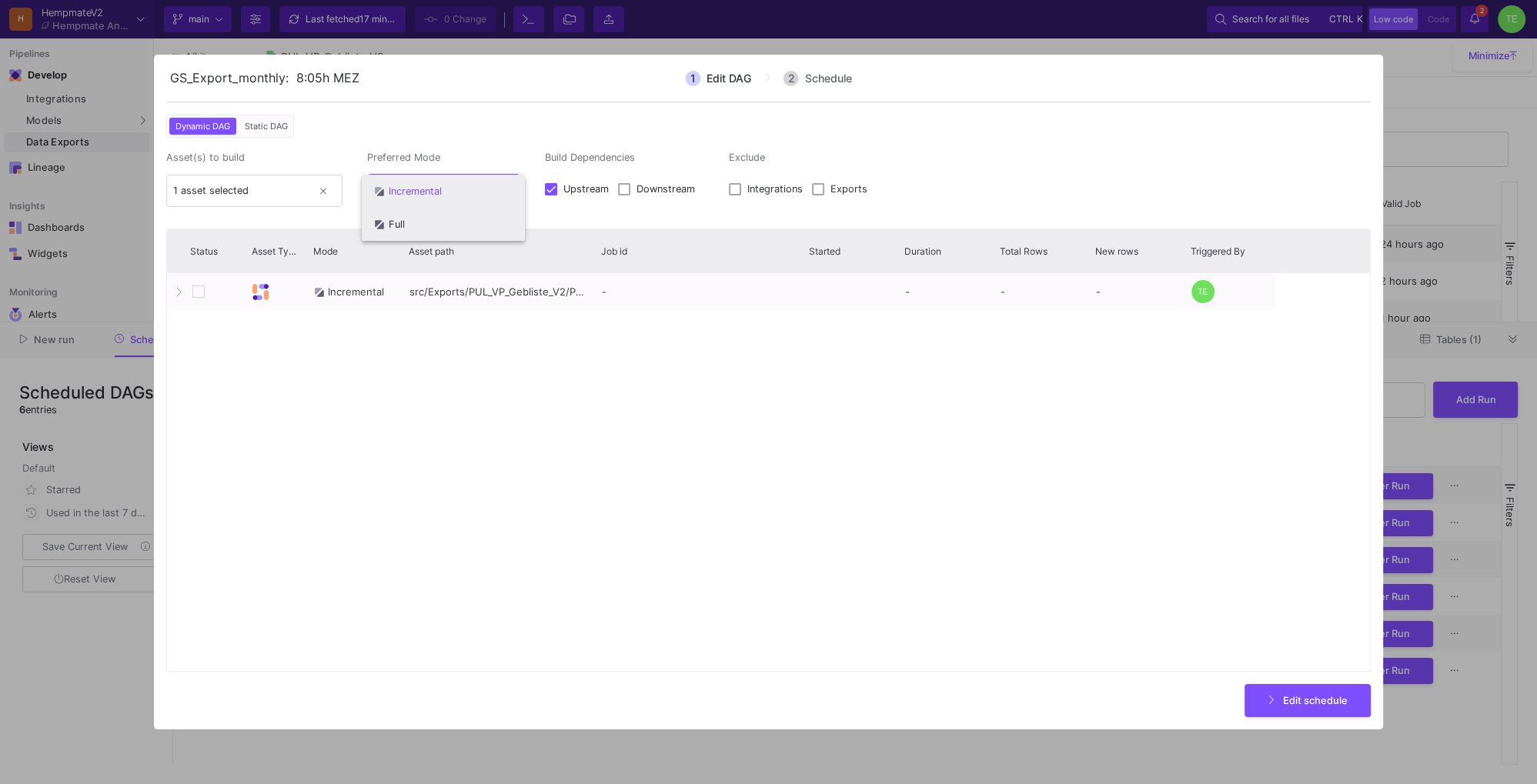
click at [426, 226] on span "Full" at bounding box center [443, 224] width 139 height 34
click at [1305, 701] on span "Edit schedule" at bounding box center [1315, 699] width 64 height 12
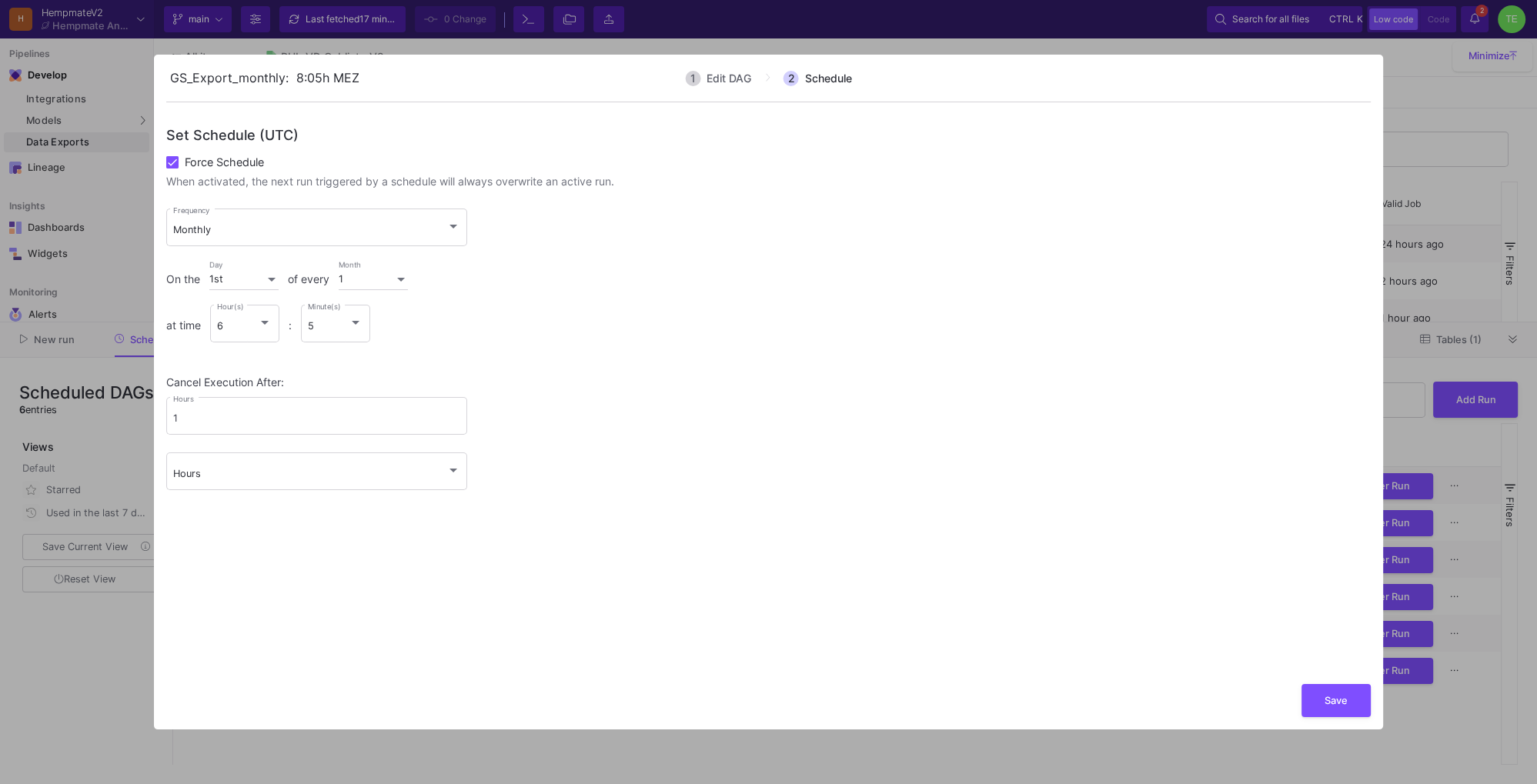
click at [1351, 706] on button "Save" at bounding box center [1336, 701] width 69 height 33
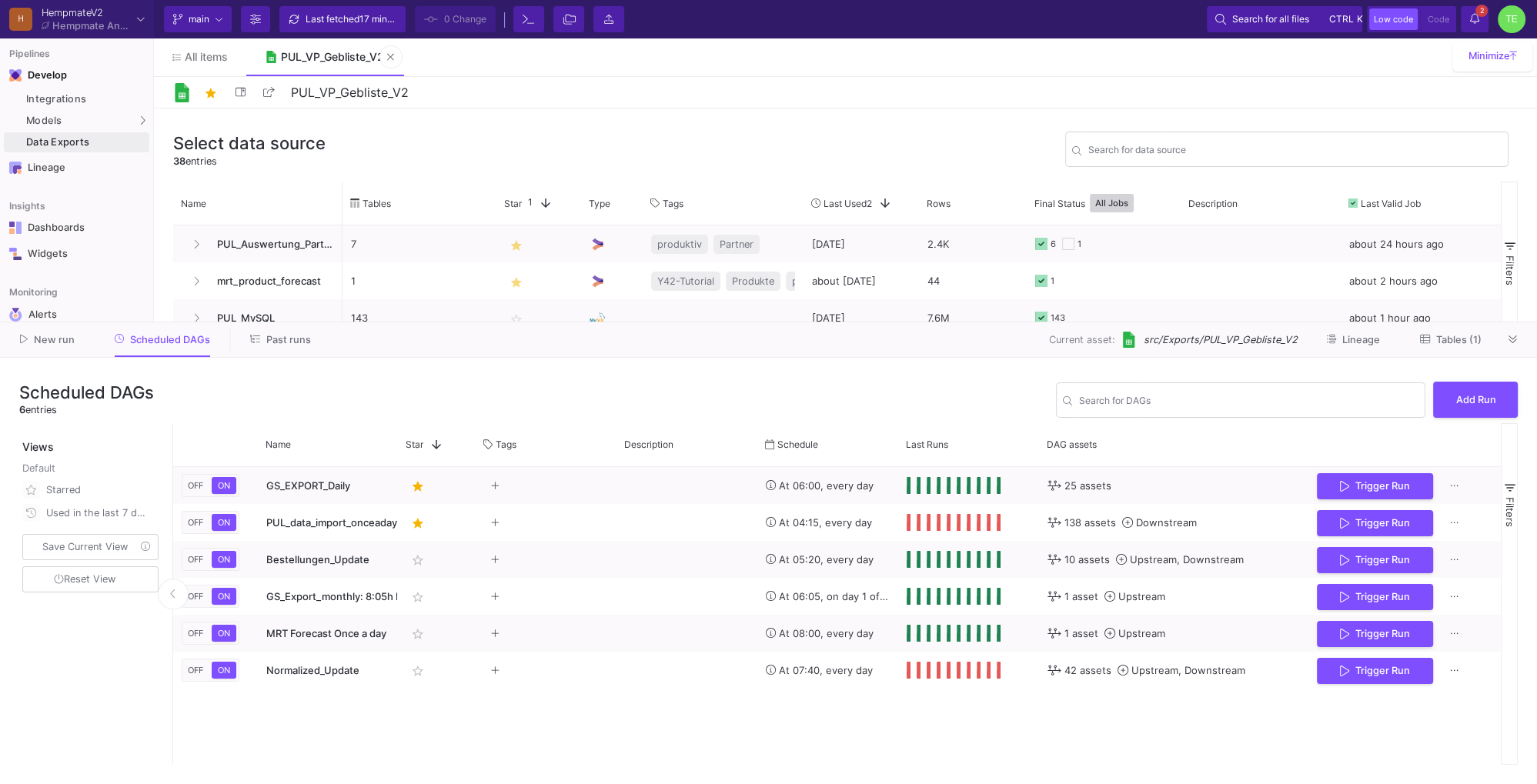
click at [314, 57] on div "PUL_VP_Gebliste_V2" at bounding box center [332, 57] width 103 height 12
click at [1454, 337] on span "Tables (1)" at bounding box center [1459, 340] width 45 height 12
